Goal: Transaction & Acquisition: Purchase product/service

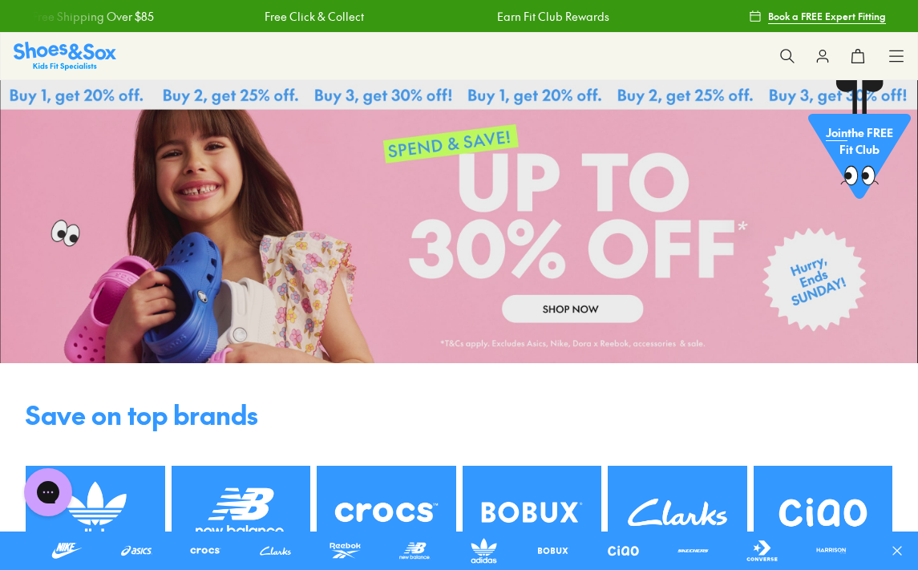
click at [585, 226] on link at bounding box center [459, 221] width 918 height 283
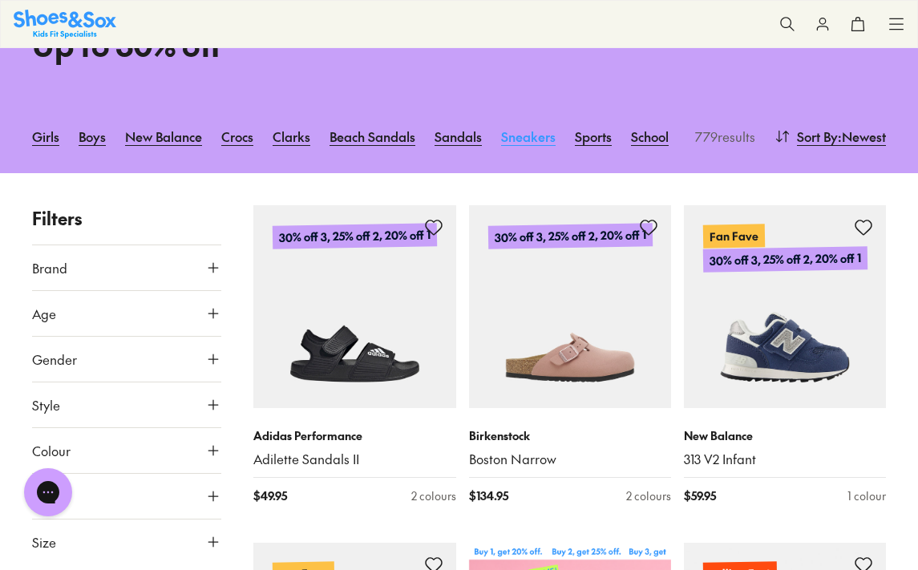
click at [535, 129] on link "Sneakers" at bounding box center [528, 136] width 55 height 35
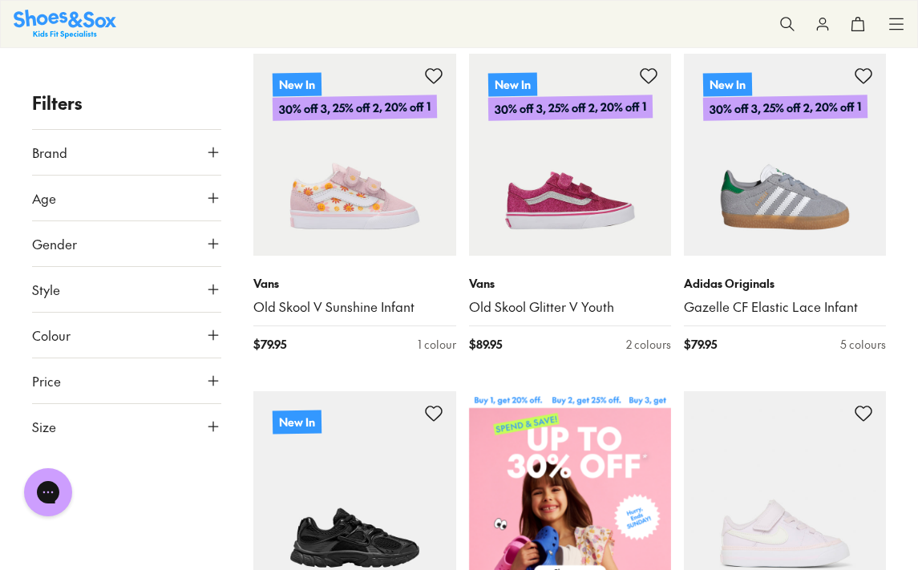
click at [116, 206] on button "Age" at bounding box center [126, 198] width 189 height 45
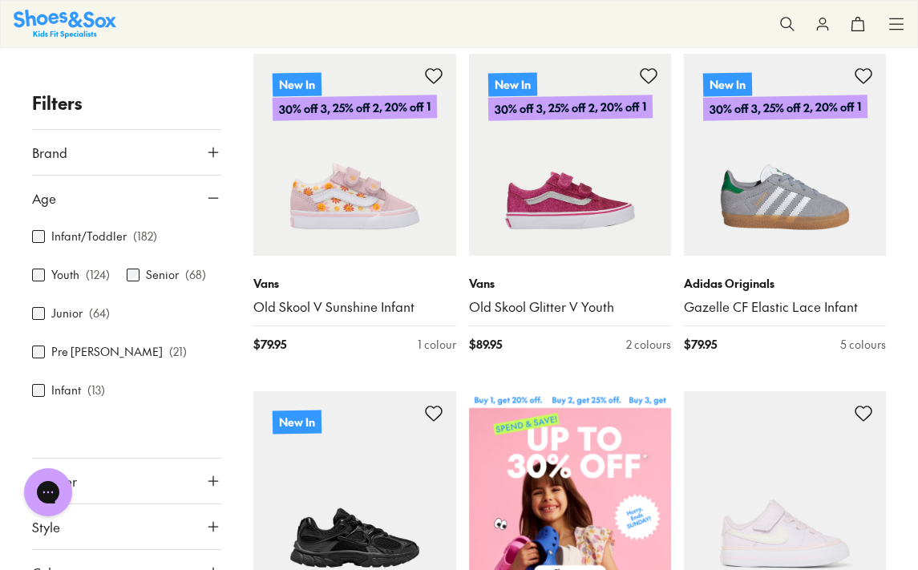
click at [116, 205] on button "Age" at bounding box center [126, 198] width 189 height 45
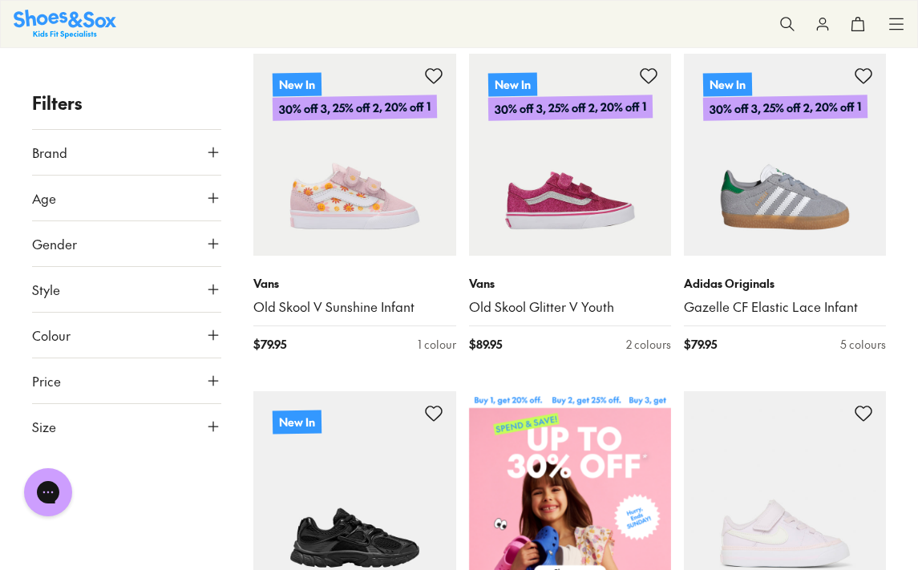
click at [138, 419] on button "Size" at bounding box center [126, 426] width 189 height 45
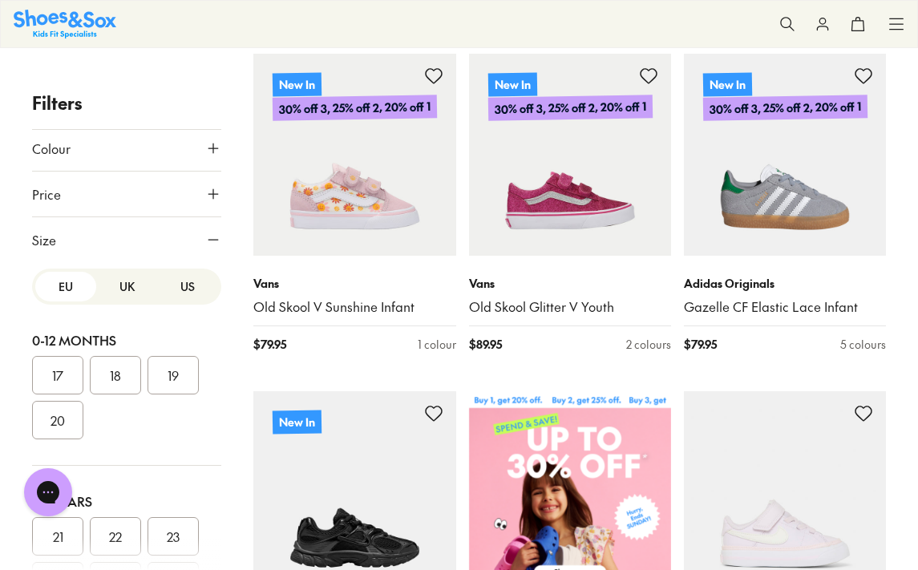
click at [124, 295] on button "UK" at bounding box center [126, 287] width 61 height 30
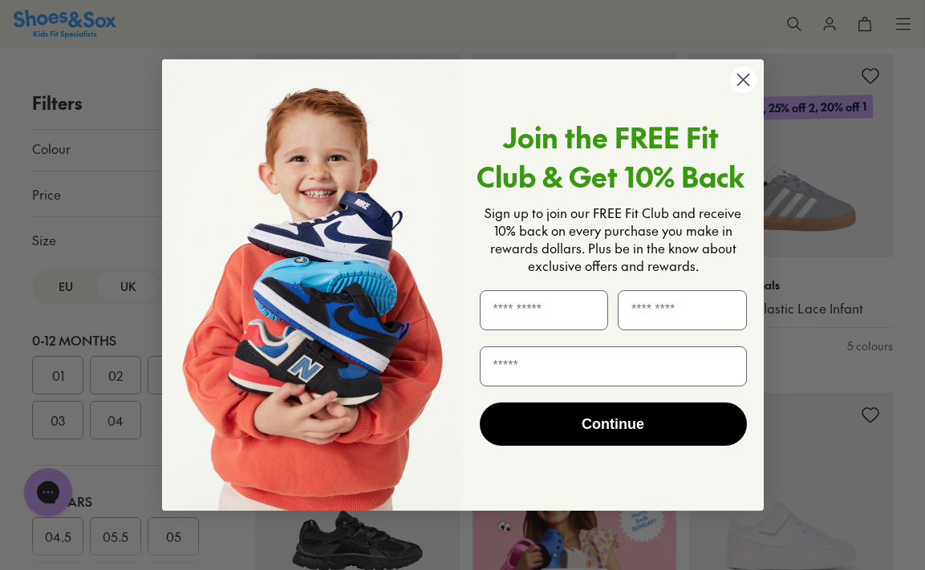
click at [747, 87] on circle "Close dialog" at bounding box center [742, 80] width 26 height 26
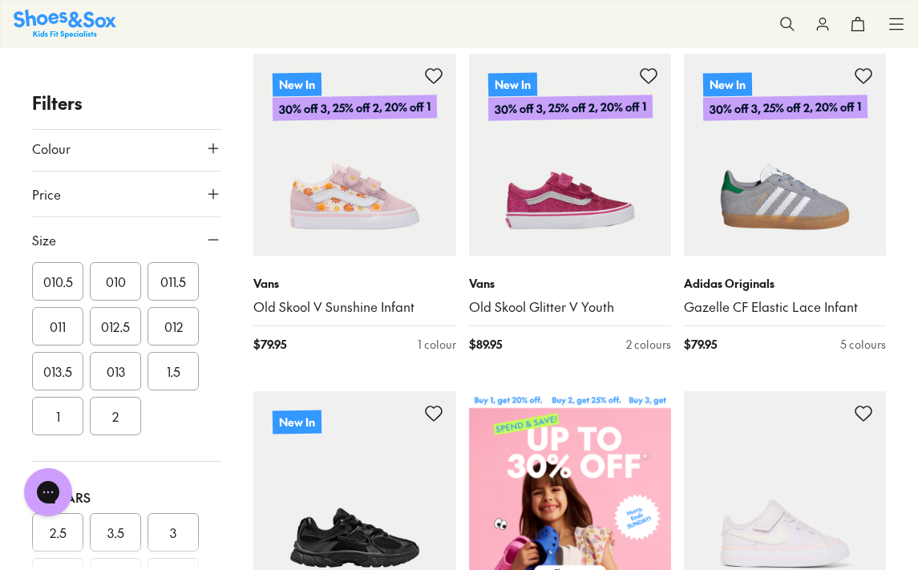
scroll to position [581, 0]
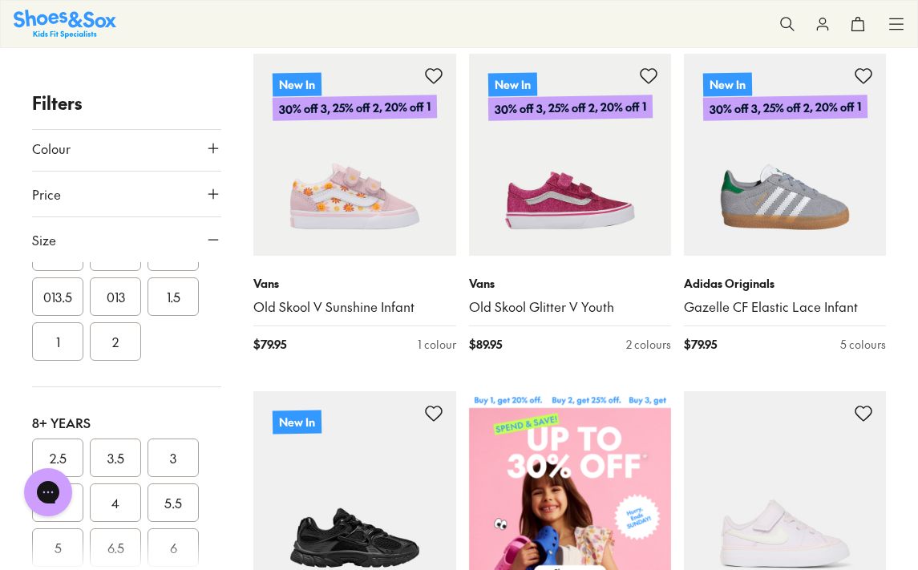
click at [125, 295] on button "013" at bounding box center [115, 297] width 51 height 39
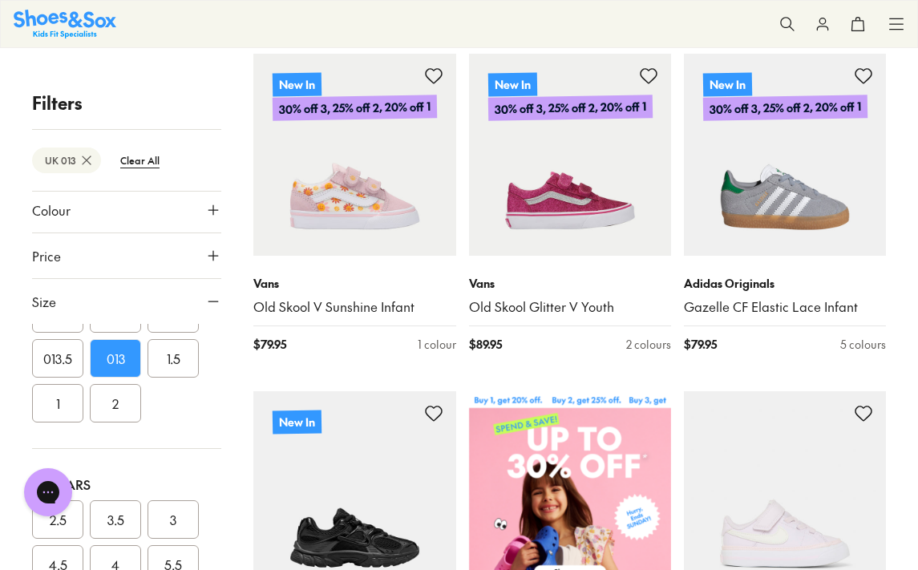
scroll to position [83, 0]
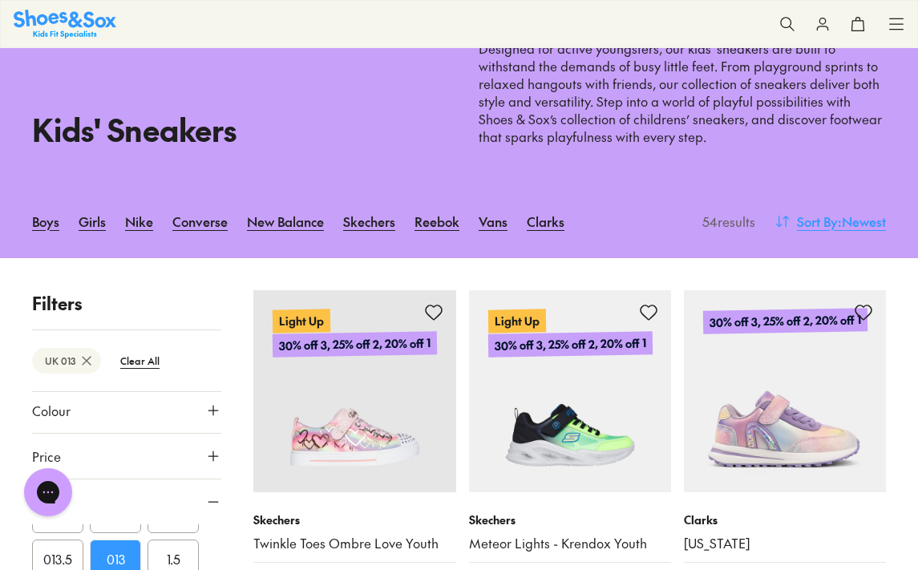
click at [850, 218] on span ": Newest" at bounding box center [862, 221] width 48 height 19
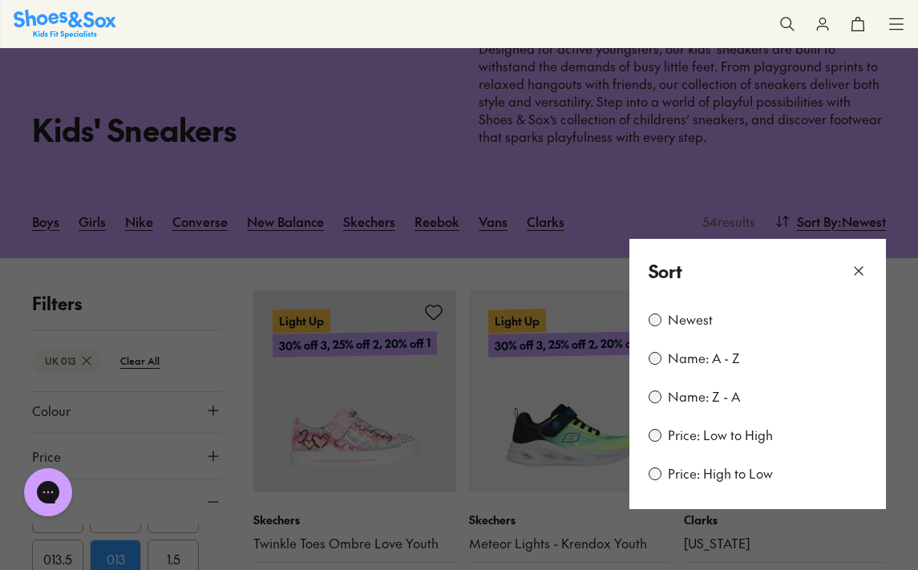
click at [705, 427] on label "Price: Low to High" at bounding box center [720, 436] width 105 height 18
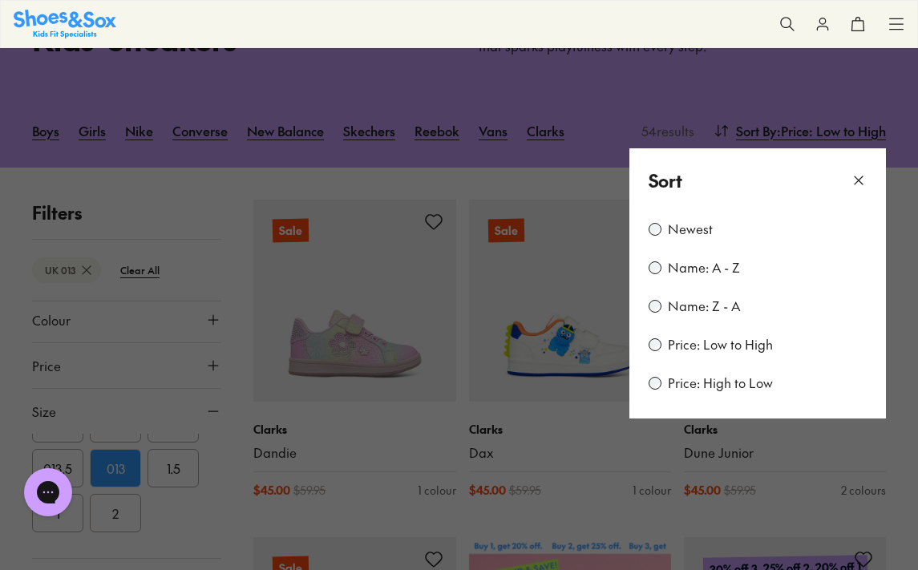
click at [570, 448] on button at bounding box center [459, 285] width 918 height 570
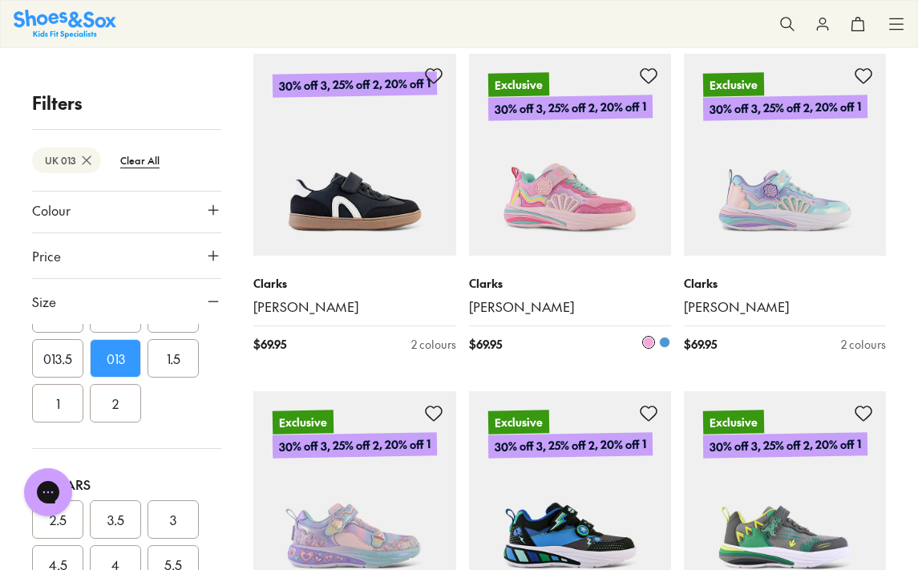
scroll to position [2505, 0]
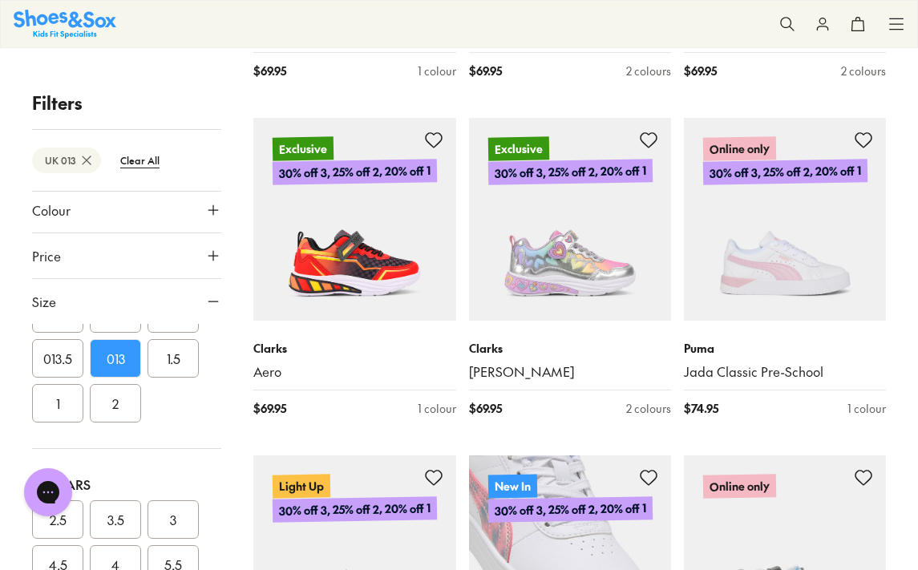
scroll to position [3484, 0]
